Goal: Ask a question

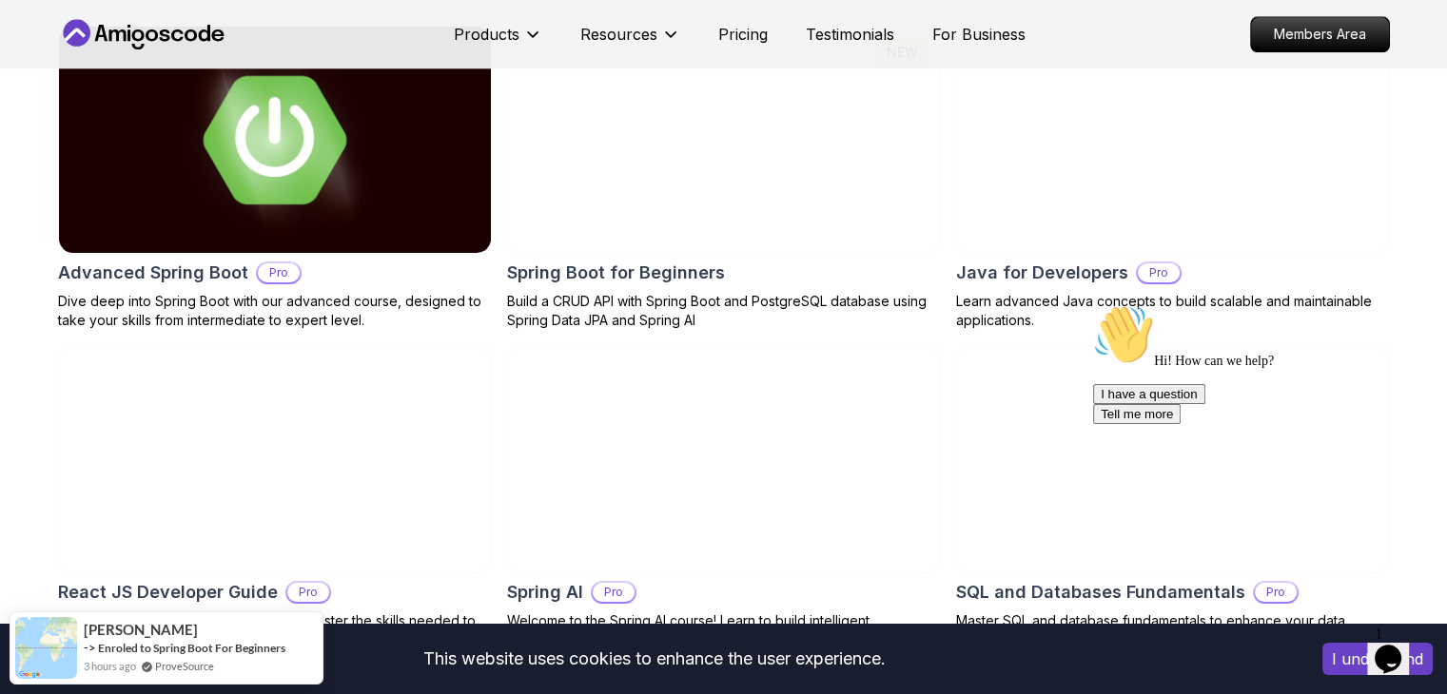
scroll to position [1807, 0]
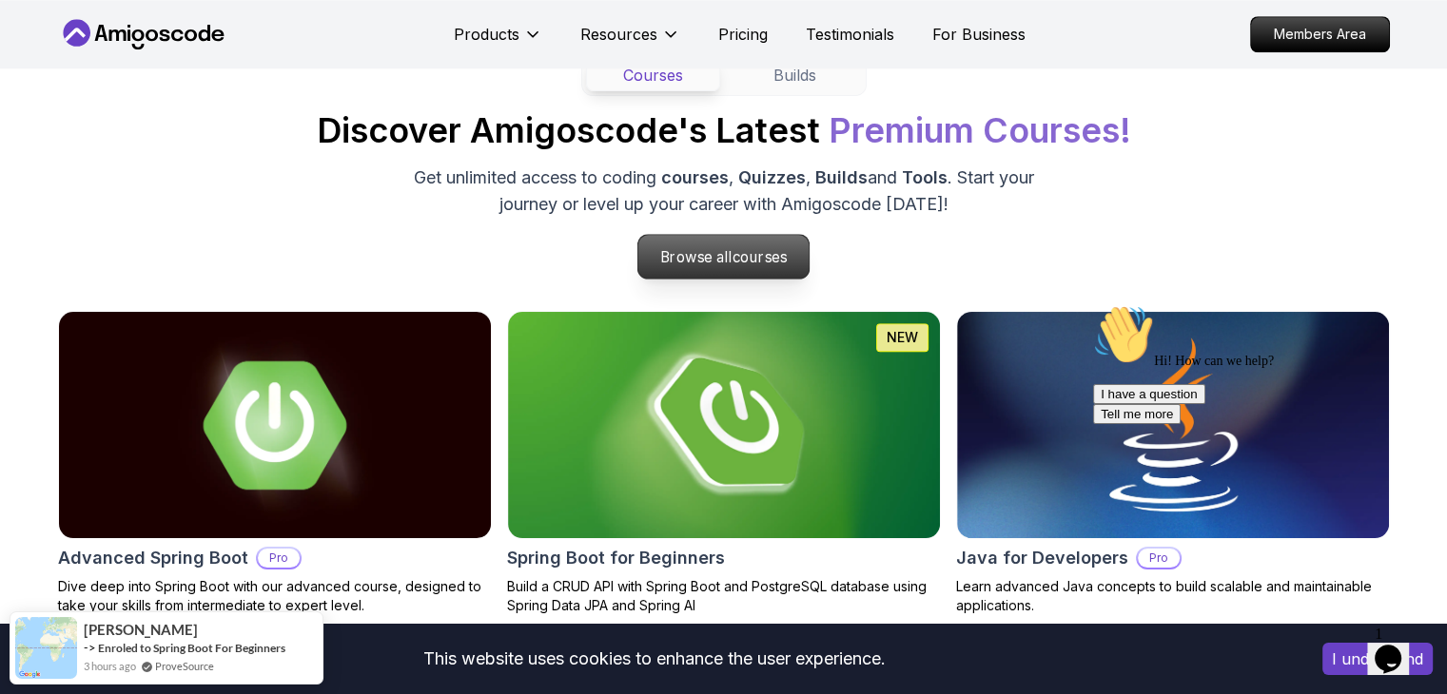
click at [741, 237] on p "Browse all courses" at bounding box center [723, 257] width 171 height 44
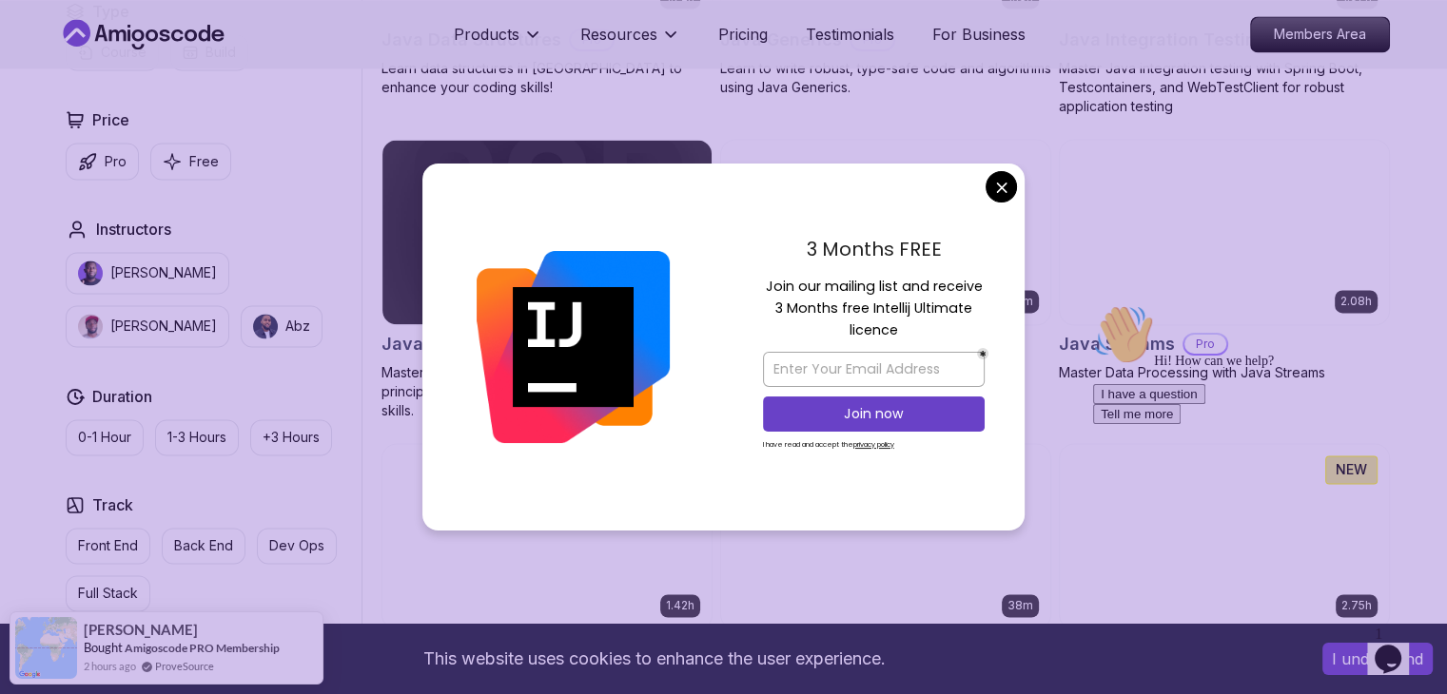
scroll to position [3139, 0]
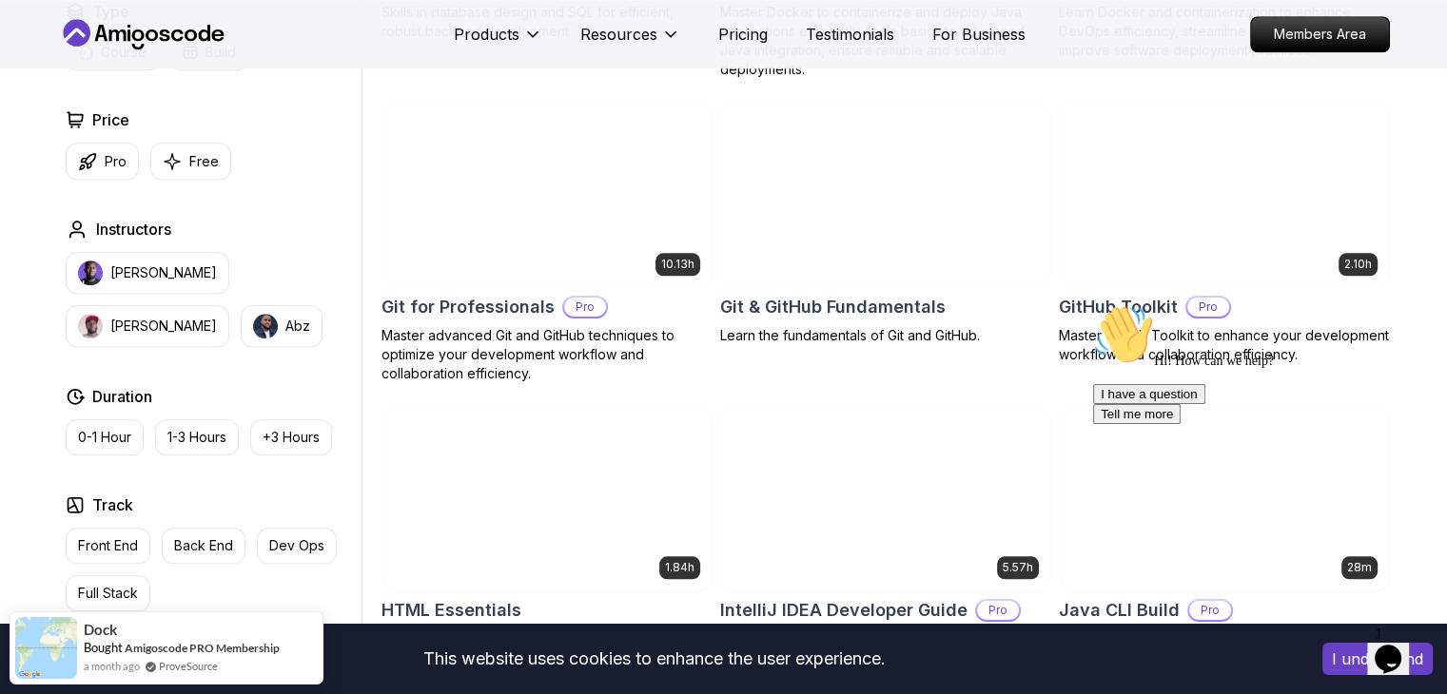
scroll to position [1807, 0]
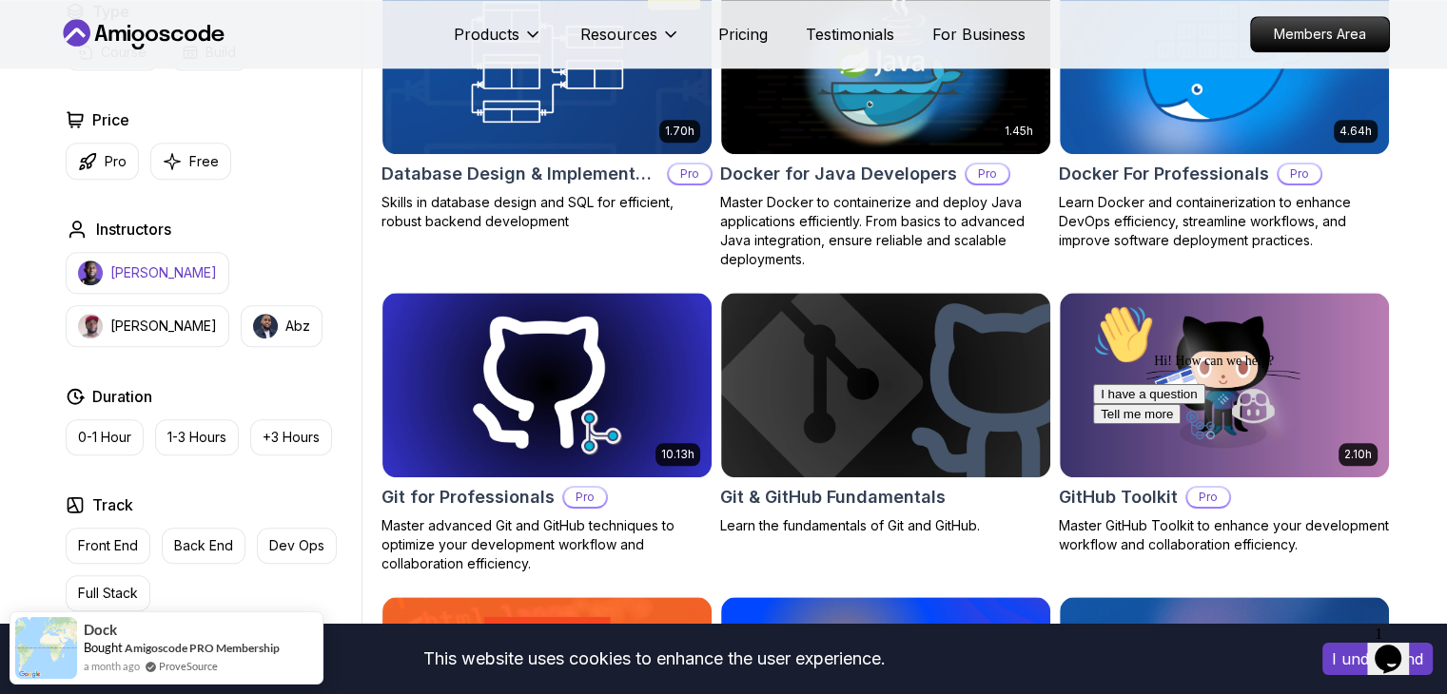
click at [137, 267] on p "[PERSON_NAME]" at bounding box center [163, 272] width 107 height 19
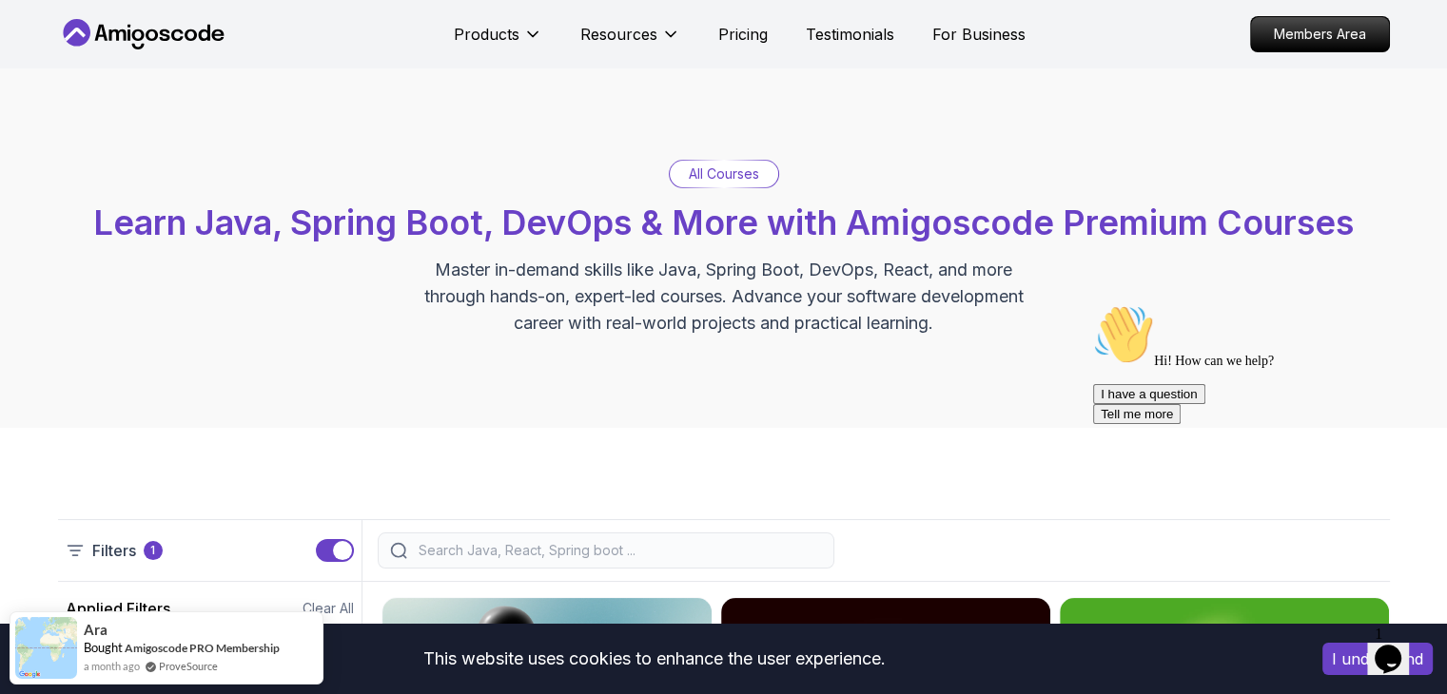
click at [164, 29] on icon at bounding box center [164, 34] width 10 height 11
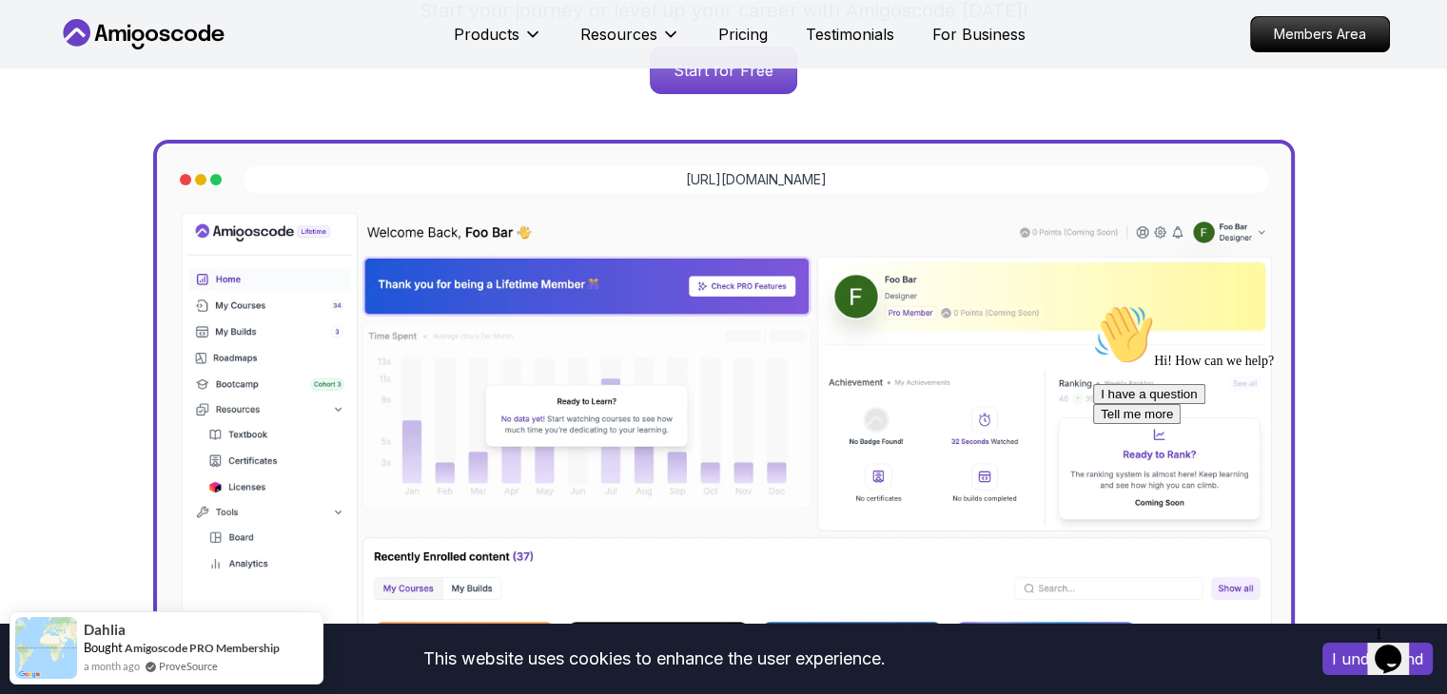
scroll to position [571, 0]
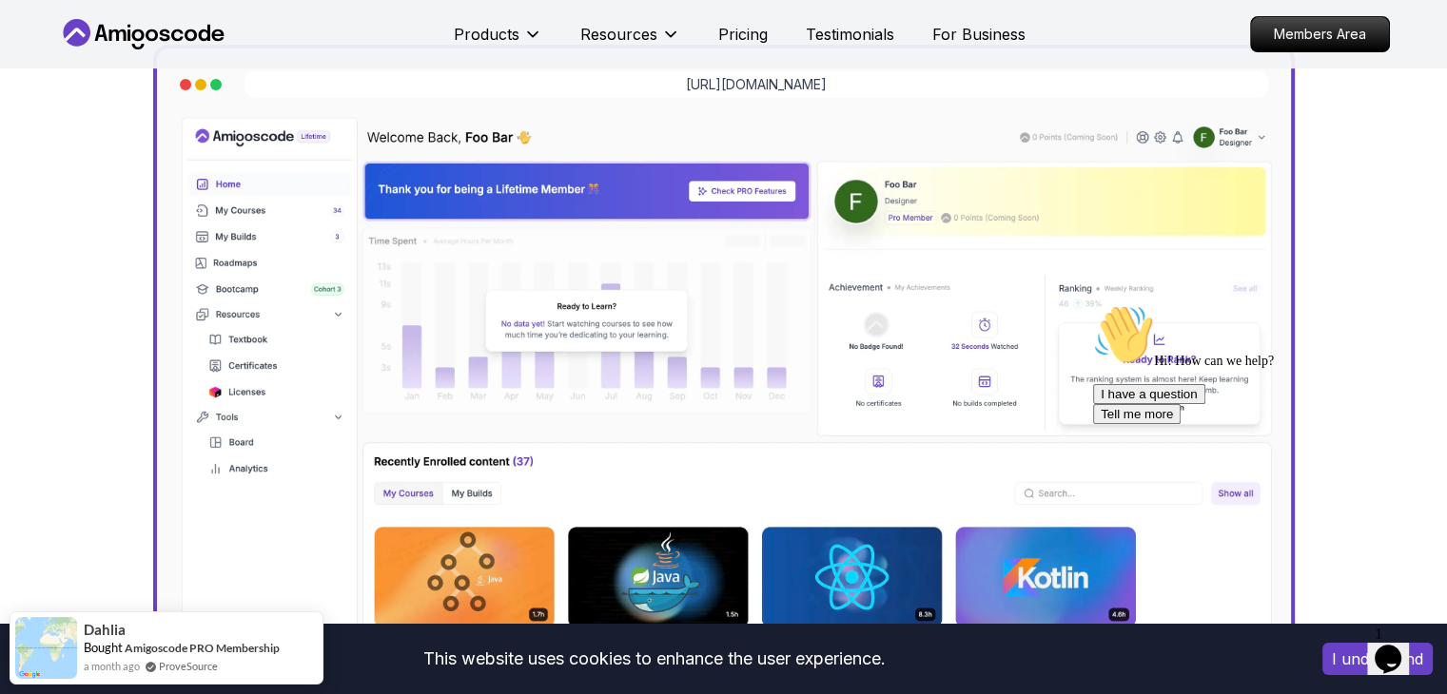
click at [1403, 647] on div "Opens Chat This icon Opens the chat window." at bounding box center [1388, 659] width 30 height 30
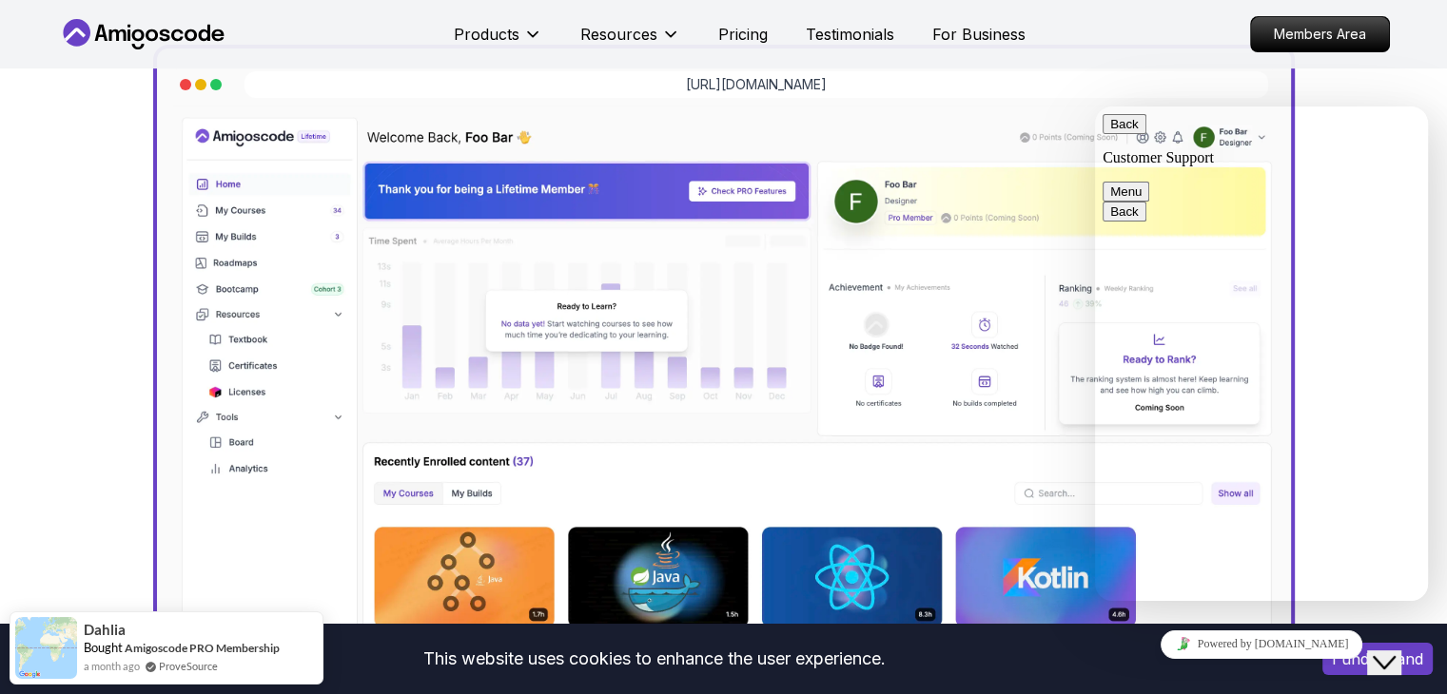
click at [1095, 107] on textarea at bounding box center [1095, 107] width 0 height 0
click at [1095, 107] on icon "Insert emoji" at bounding box center [1095, 107] width 0 height 0
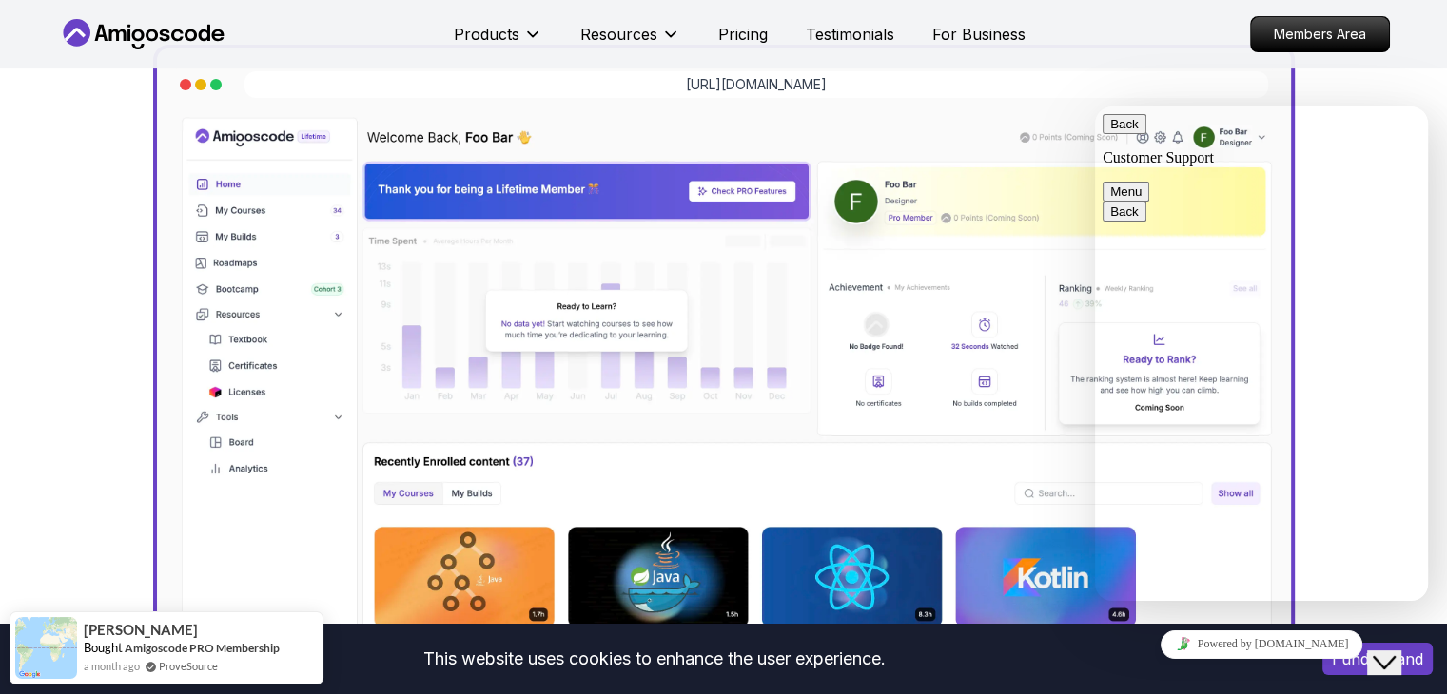
click at [1141, 185] on span "secondary" at bounding box center [1141, 192] width 0 height 14
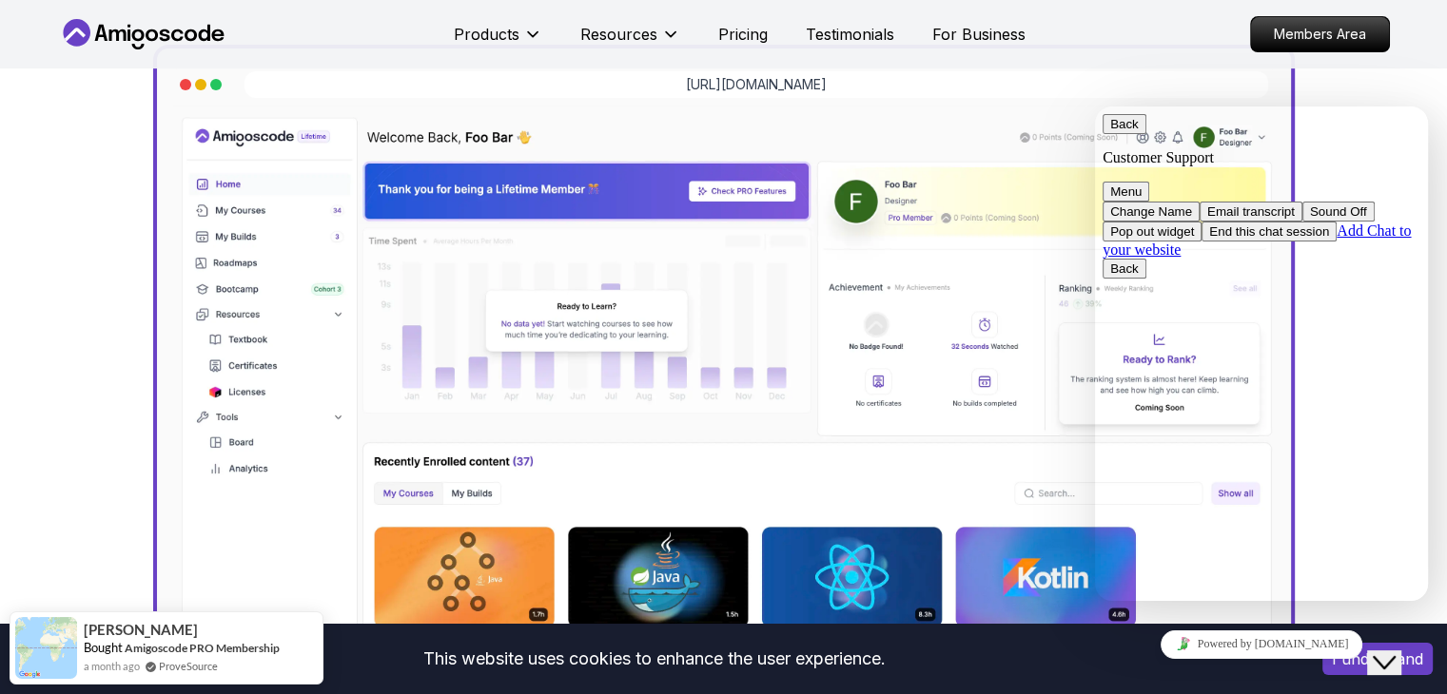
click at [64, 130] on div "Jogh Long Spring Developer Advocate "Amigoscode Does a pretty good job, and con…" at bounding box center [724, 207] width 1332 height 1418
